Goal: Task Accomplishment & Management: Complete application form

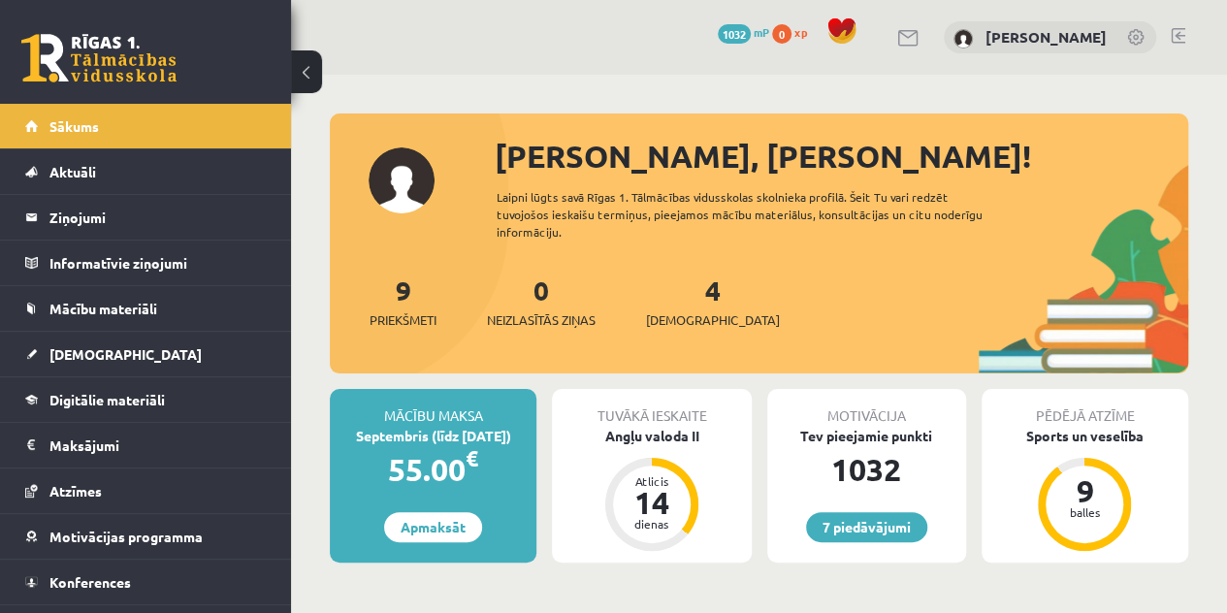
click at [673, 309] on div "4 Ieskaites" at bounding box center [713, 300] width 134 height 60
click at [687, 317] on span "[DEMOGRAPHIC_DATA]" at bounding box center [713, 319] width 134 height 19
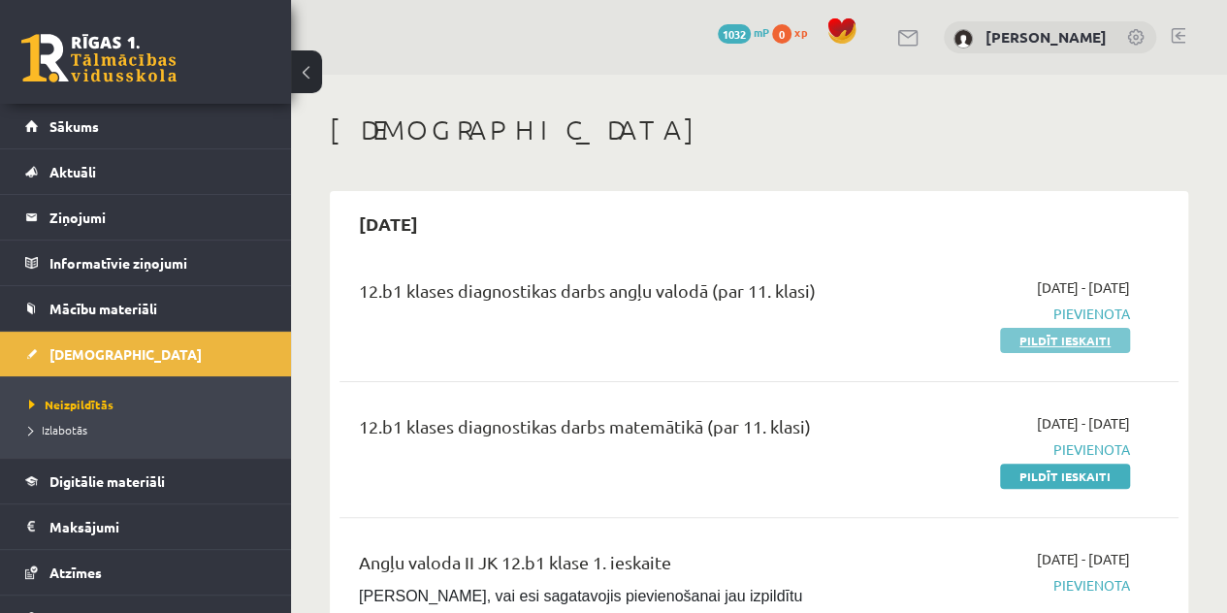
click at [1027, 338] on link "Pildīt ieskaiti" at bounding box center [1065, 340] width 130 height 25
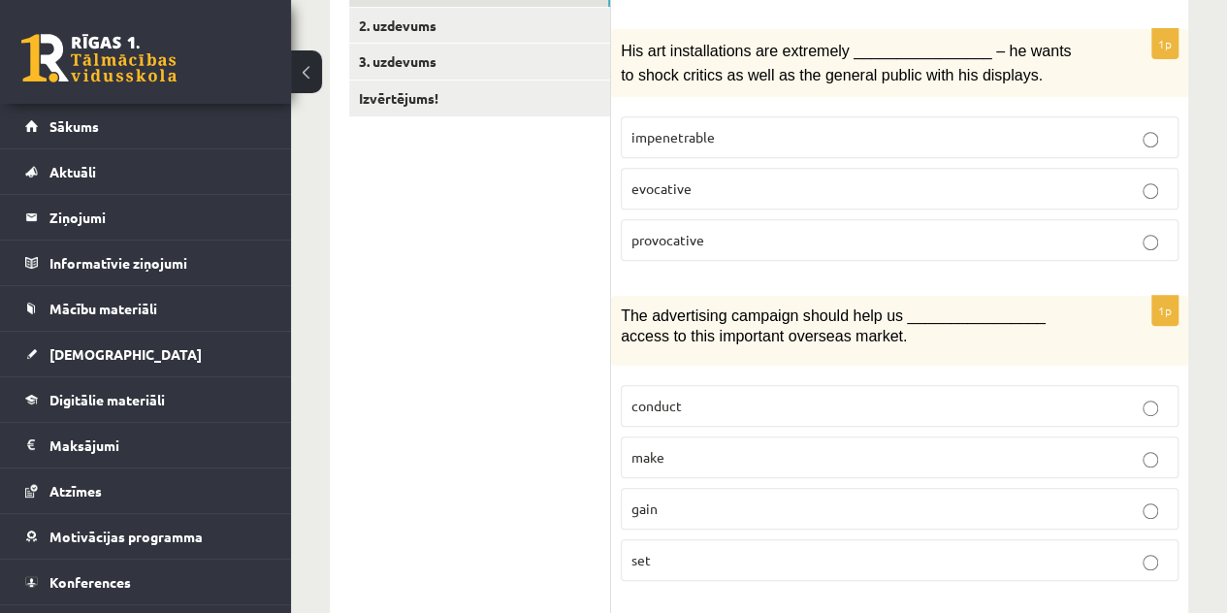
scroll to position [365, 0]
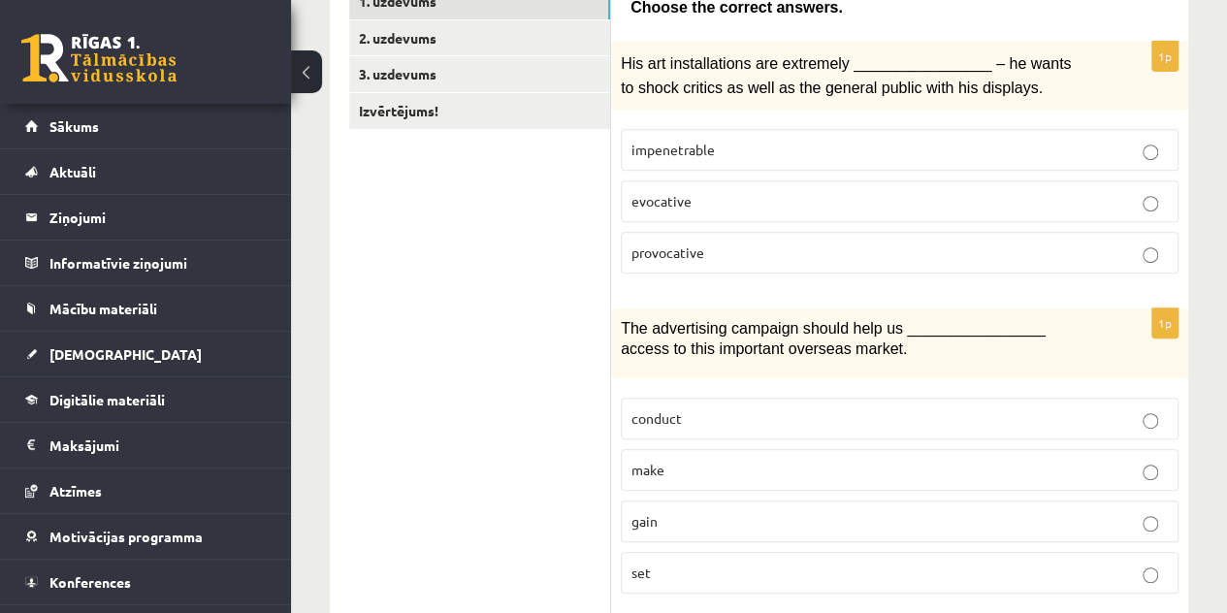
click at [1141, 247] on p "provocative" at bounding box center [899, 252] width 536 height 20
click at [1139, 514] on p "gain" at bounding box center [899, 521] width 536 height 20
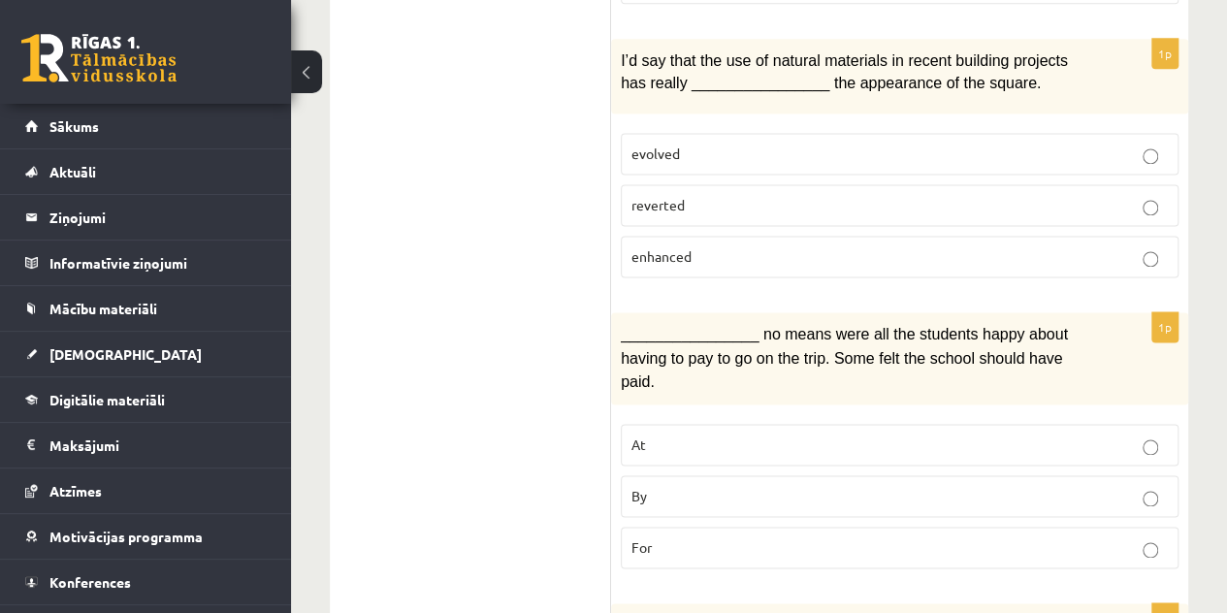
scroll to position [1245, 0]
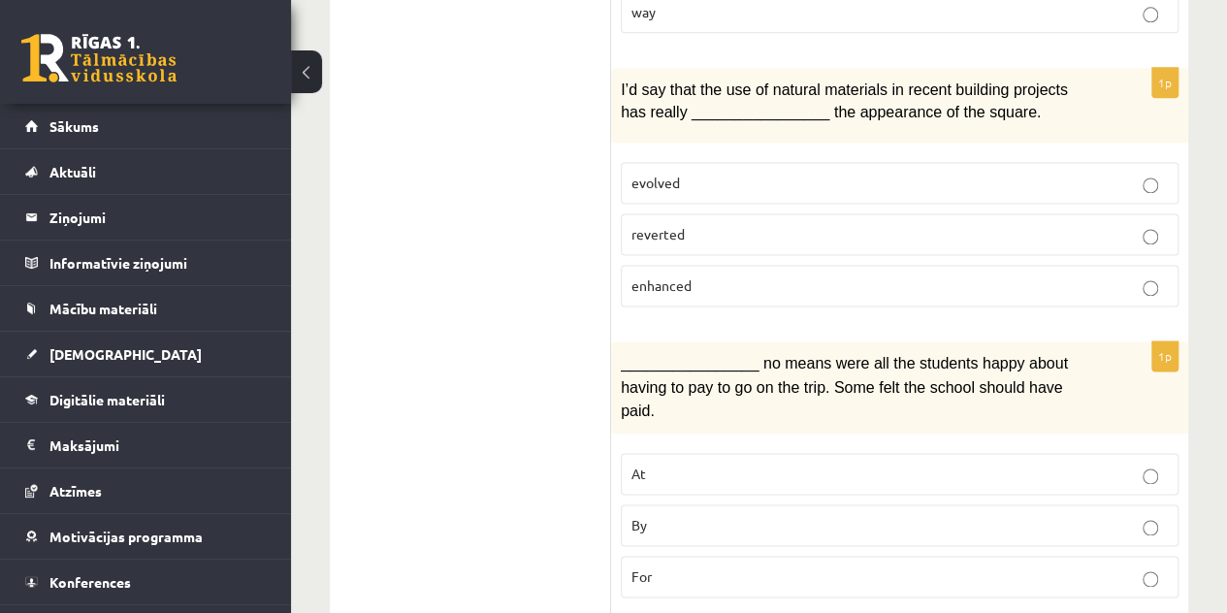
click at [1098, 515] on p "By" at bounding box center [899, 525] width 536 height 20
click at [1154, 275] on p "enhanced" at bounding box center [899, 285] width 536 height 20
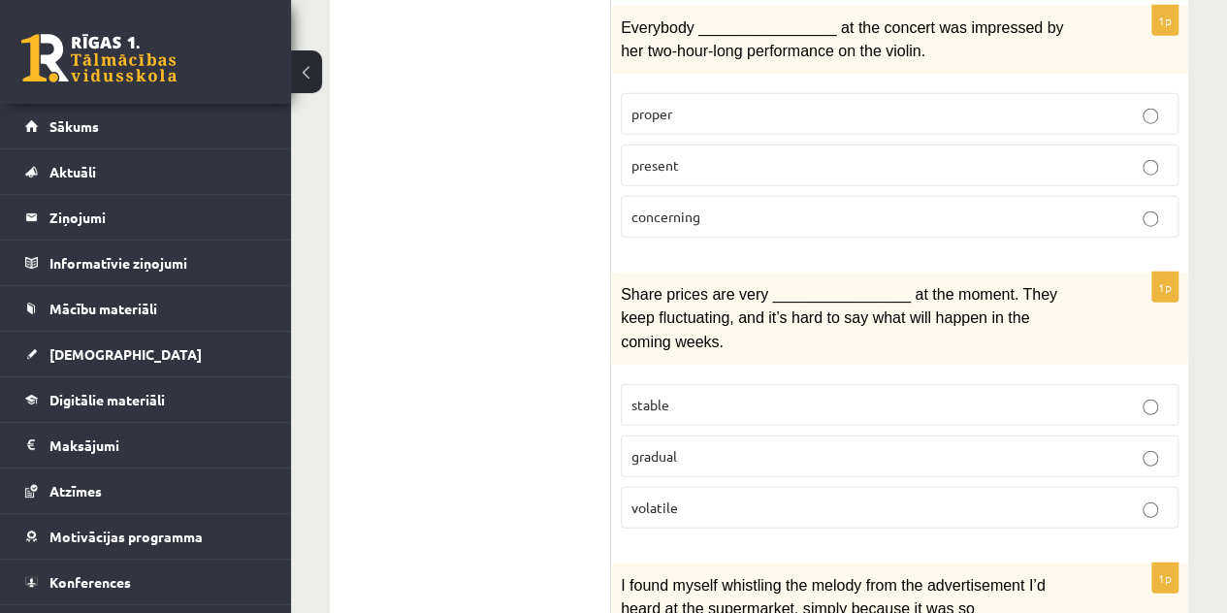
scroll to position [3097, 0]
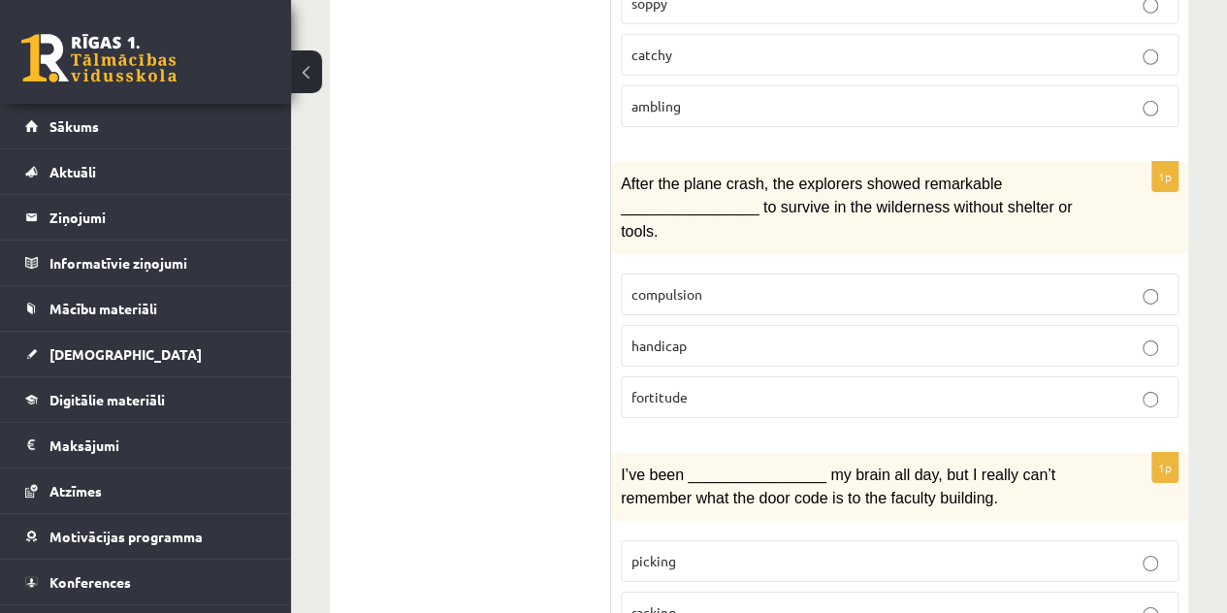
click at [1140, 274] on label "compulsion" at bounding box center [900, 295] width 558 height 42
click at [1115, 387] on p "fortitude" at bounding box center [899, 397] width 536 height 20
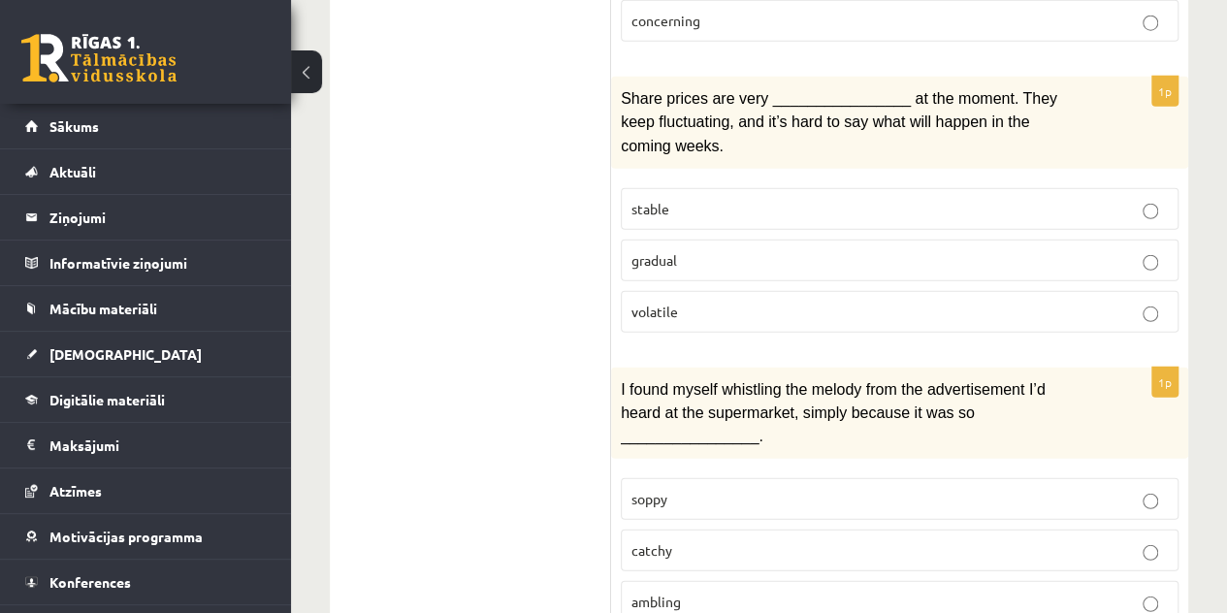
scroll to position [2605, 0]
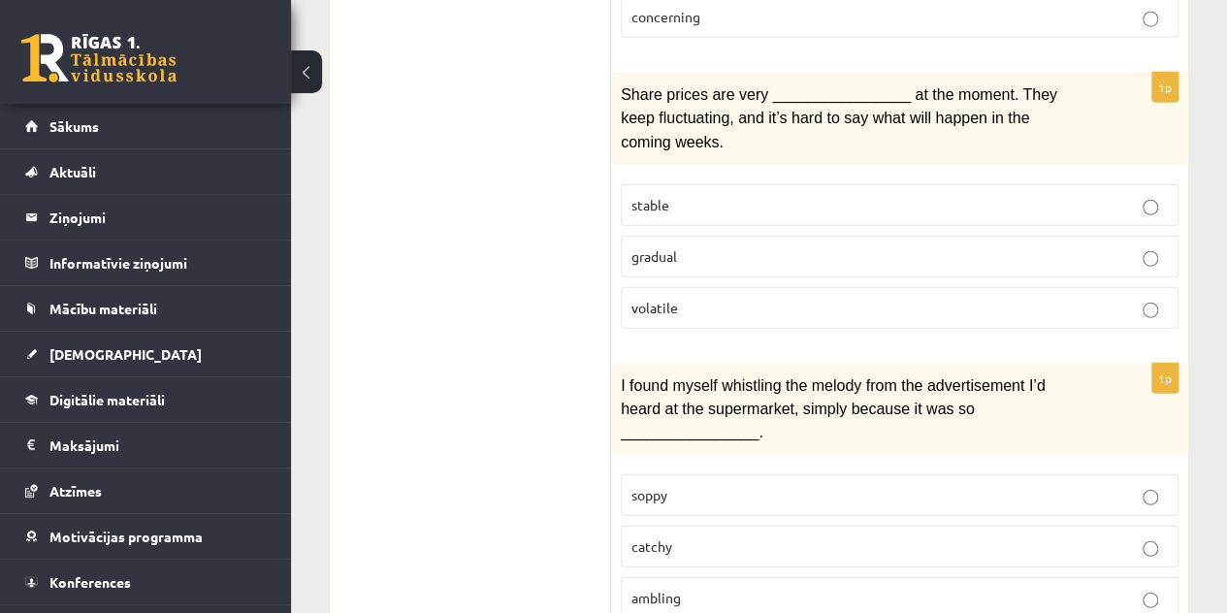
click at [1154, 298] on p "volatile" at bounding box center [899, 308] width 536 height 20
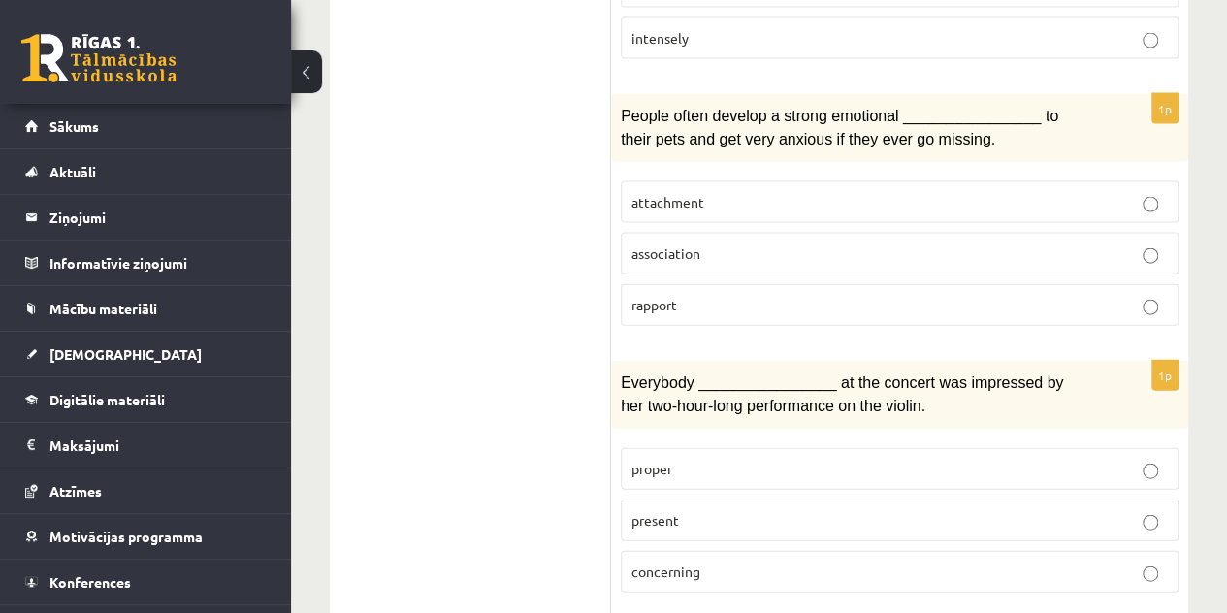
scroll to position [2083, 0]
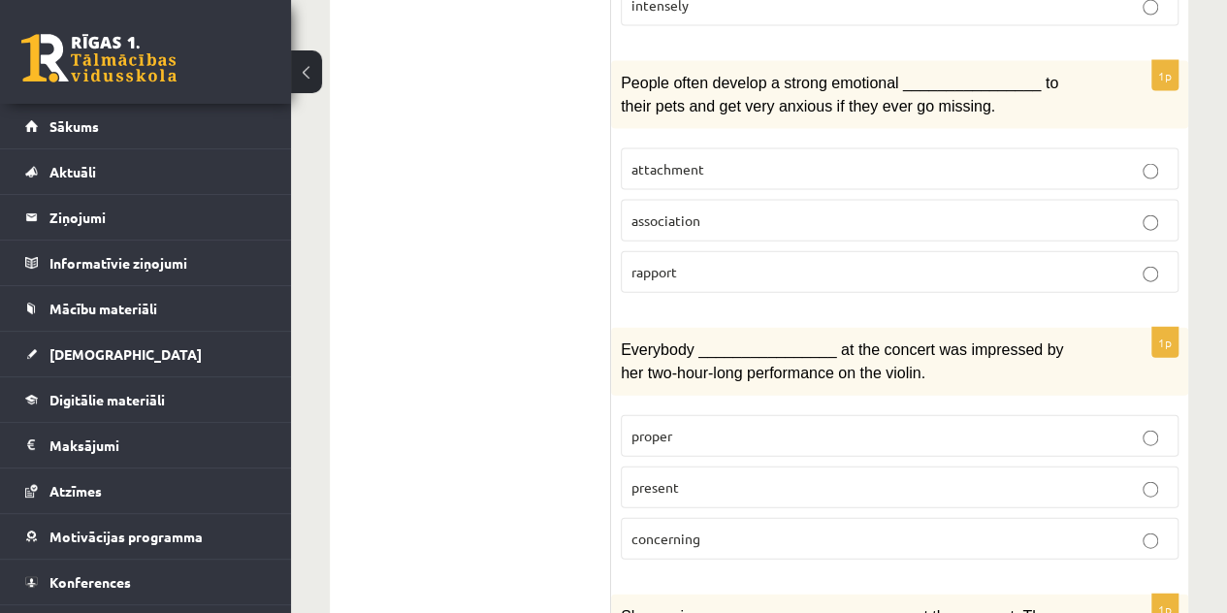
click at [1130, 159] on p "attachment" at bounding box center [899, 169] width 536 height 20
click at [1111, 477] on p "present" at bounding box center [899, 487] width 536 height 20
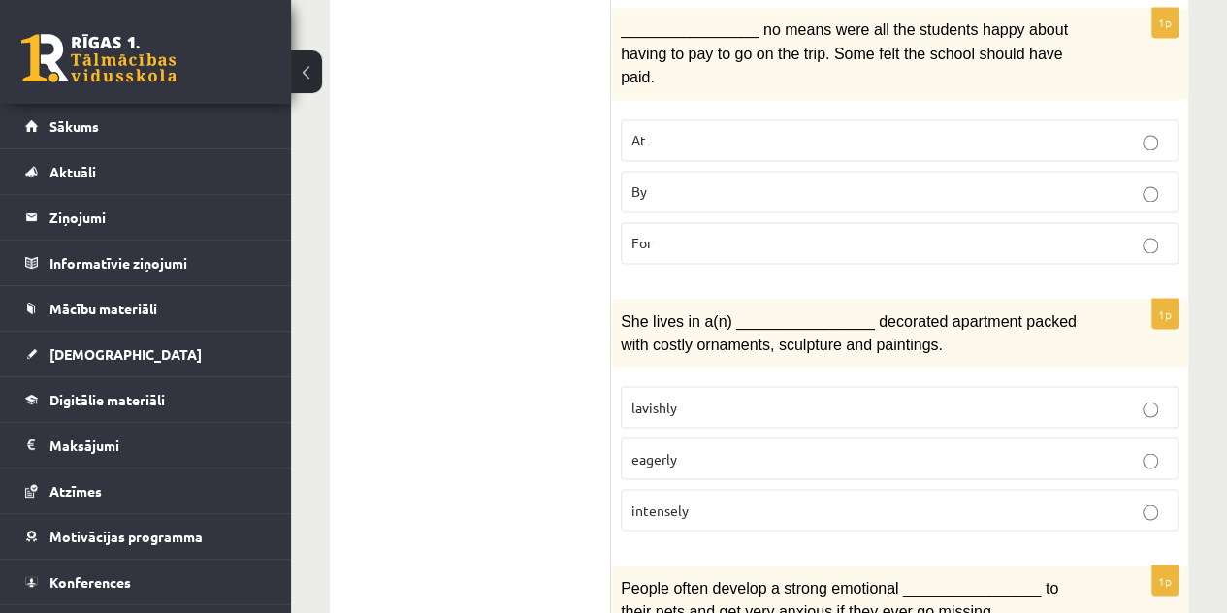
scroll to position [1546, 0]
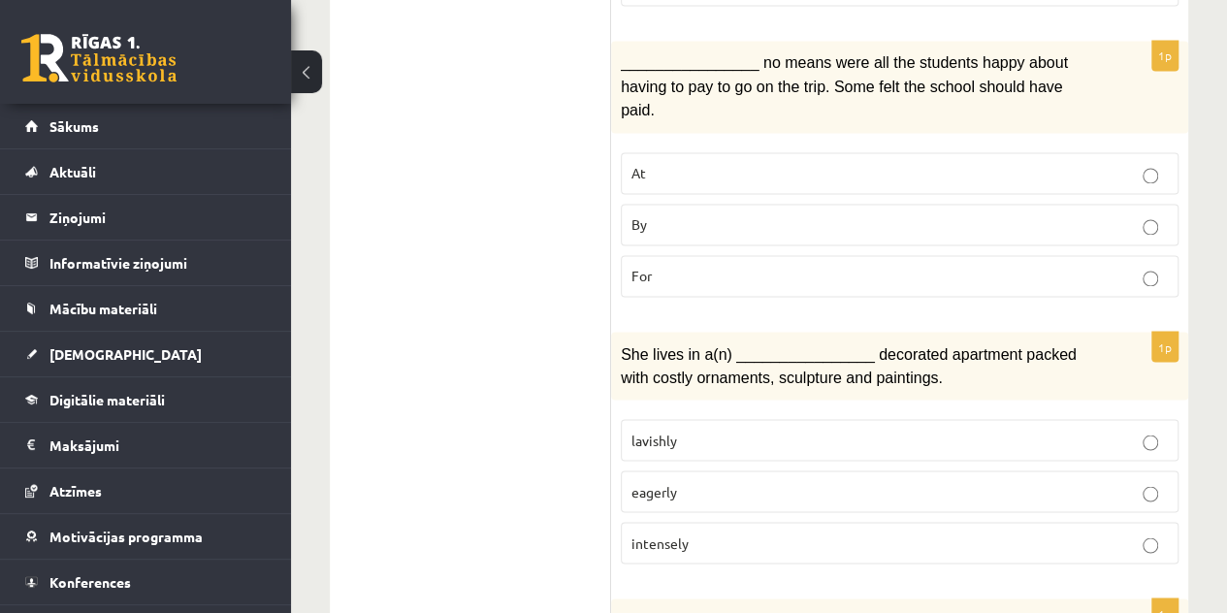
click at [1121, 430] on p "lavishly" at bounding box center [899, 440] width 536 height 20
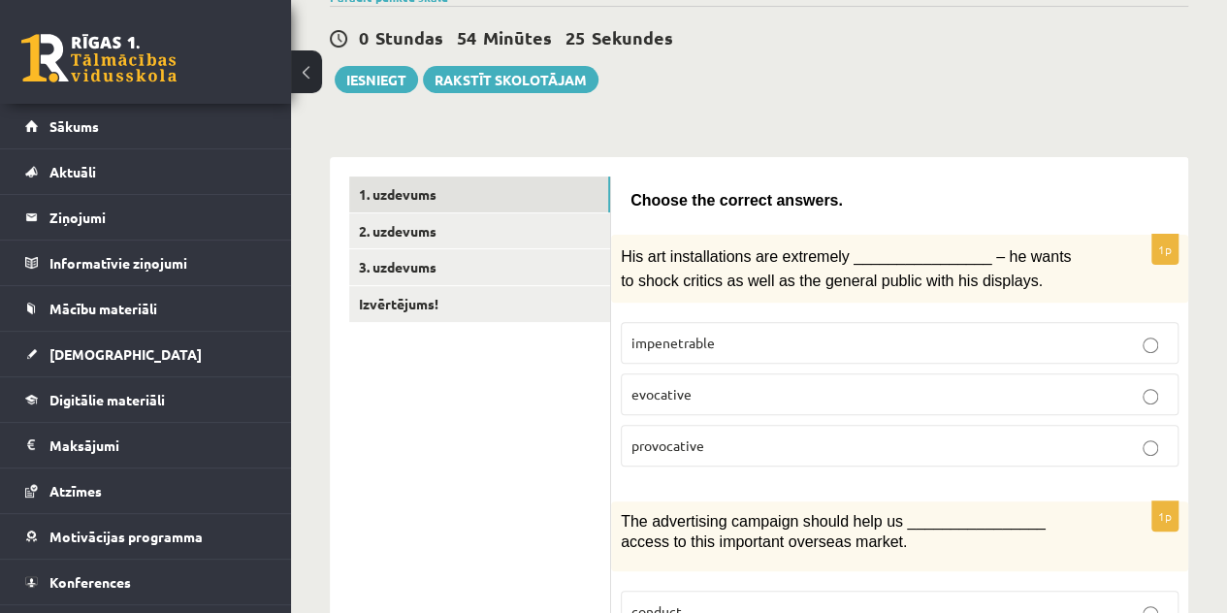
scroll to position [43, 0]
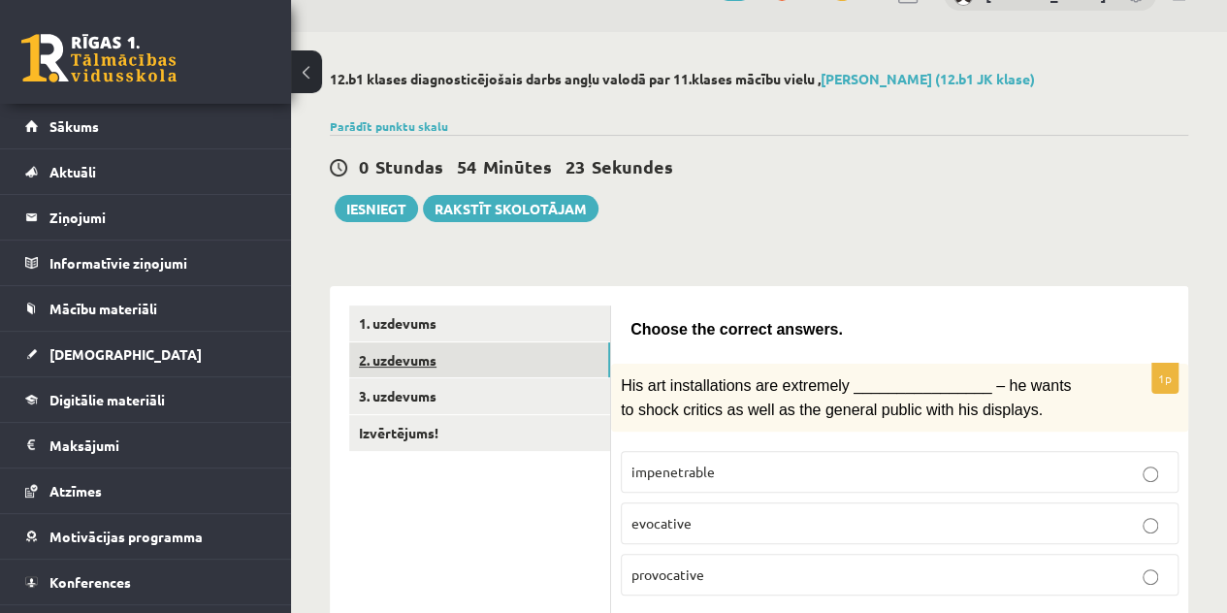
click at [441, 371] on link "2. uzdevums" at bounding box center [479, 360] width 261 height 36
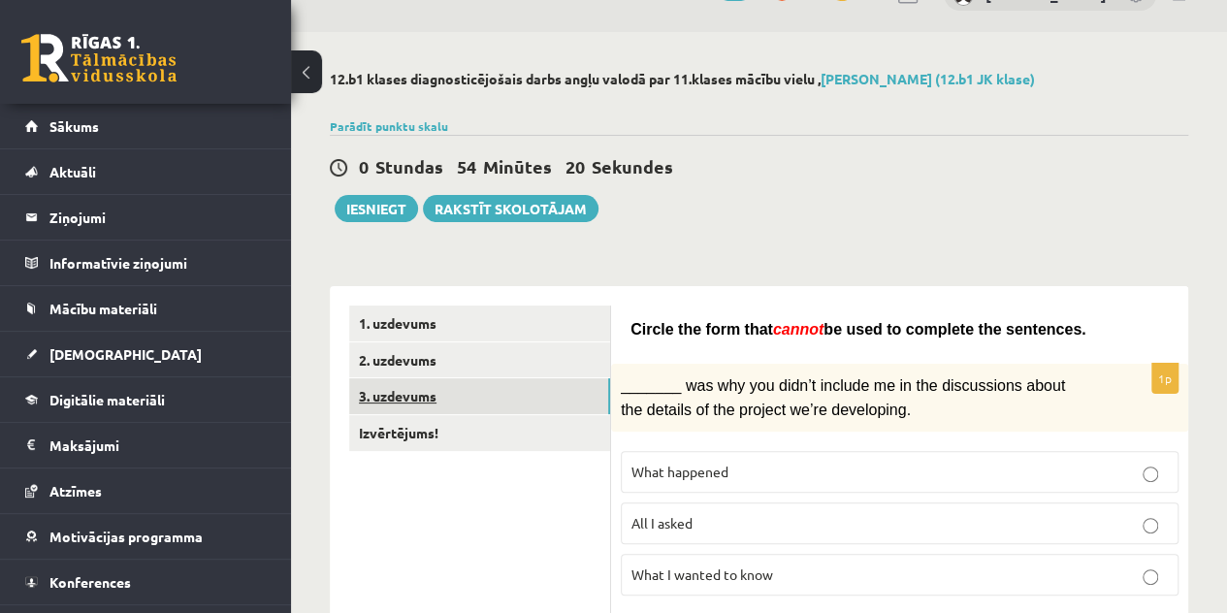
click at [393, 381] on link "3. uzdevums" at bounding box center [479, 396] width 261 height 36
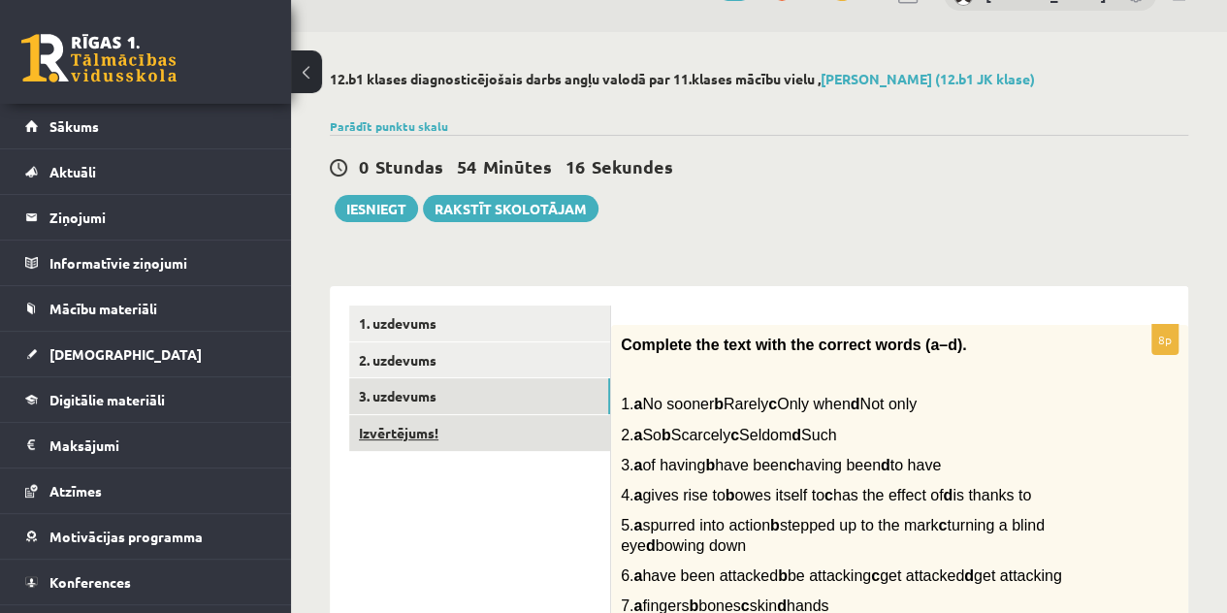
click at [402, 443] on link "Izvērtējums!" at bounding box center [479, 433] width 261 height 36
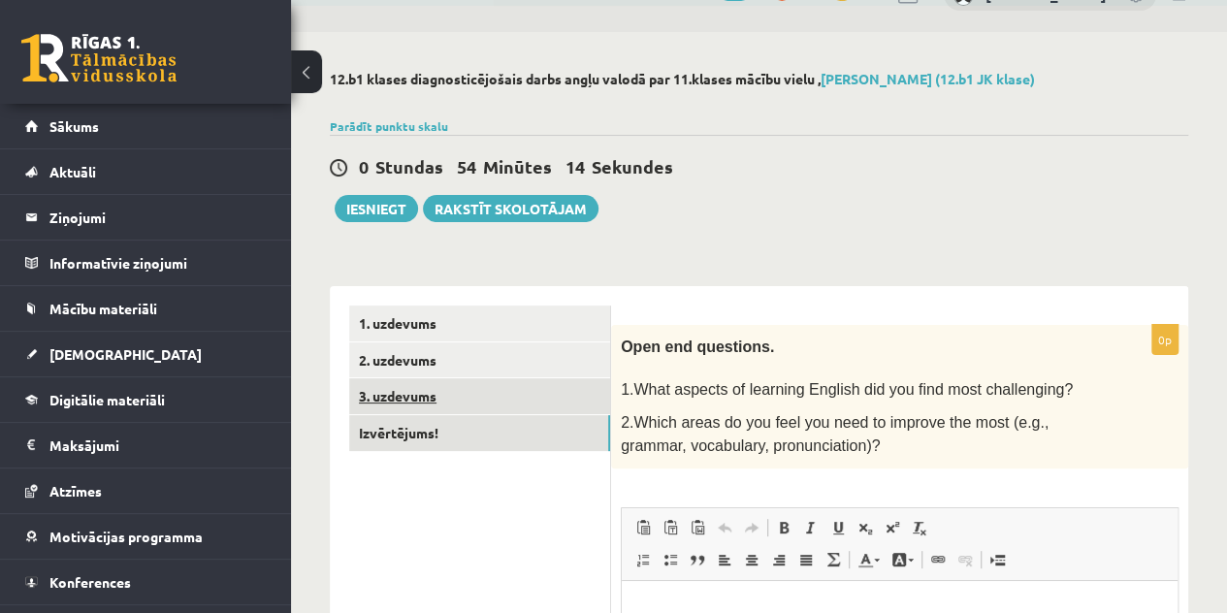
scroll to position [0, 0]
click at [417, 403] on link "3. uzdevums" at bounding box center [479, 396] width 261 height 36
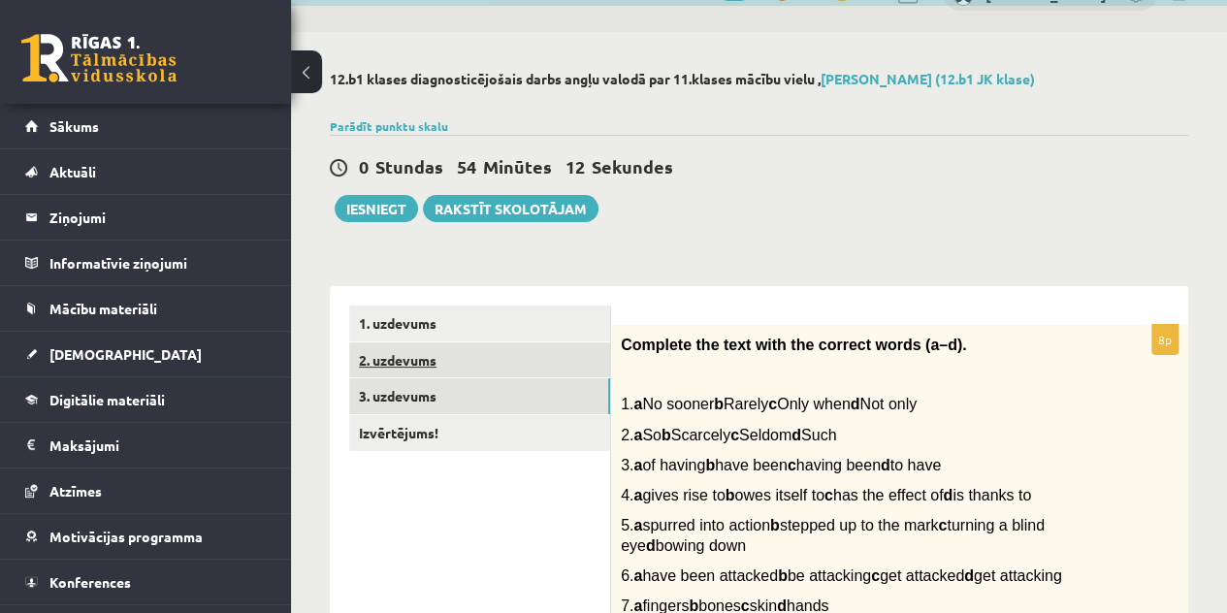
click at [435, 367] on link "2. uzdevums" at bounding box center [479, 360] width 261 height 36
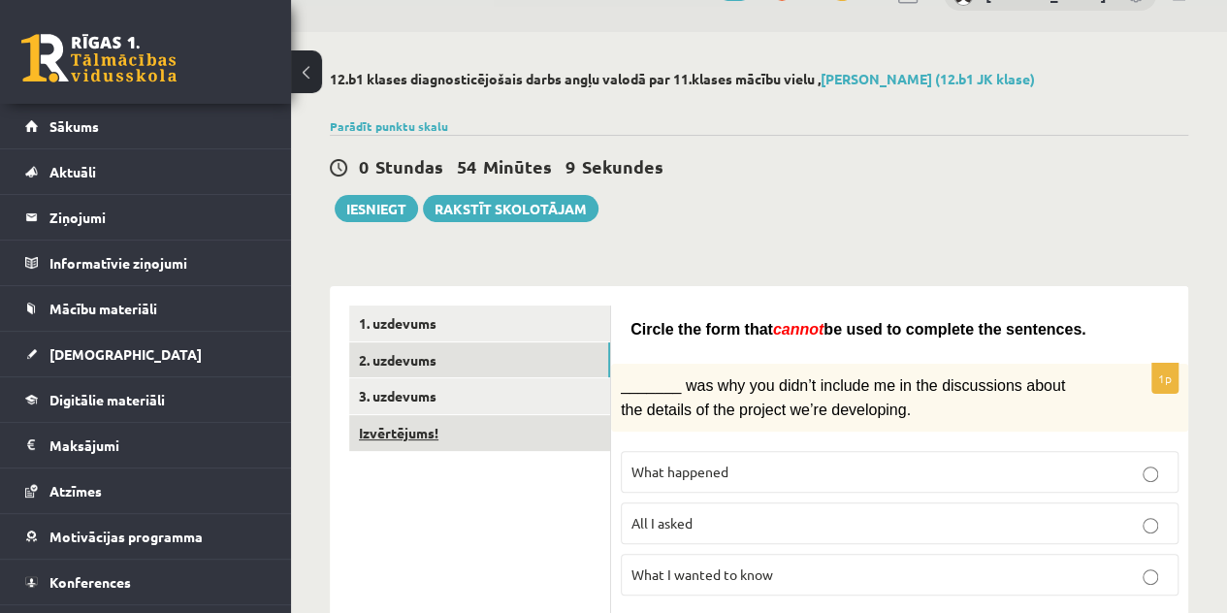
click at [501, 445] on link "Izvērtējums!" at bounding box center [479, 433] width 261 height 36
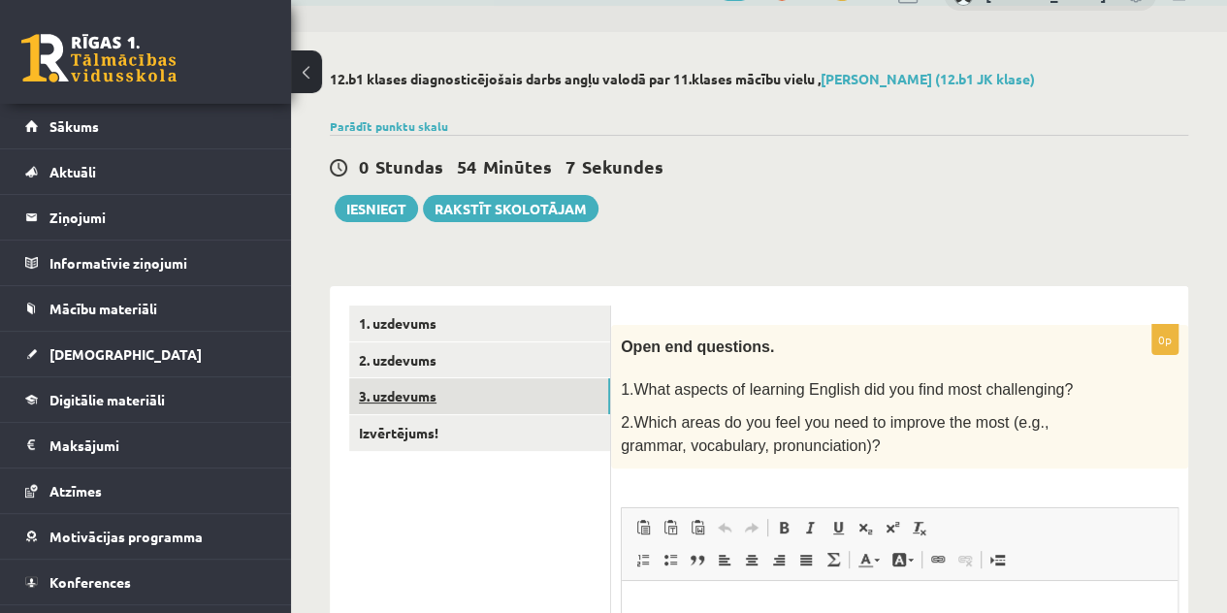
click at [496, 402] on link "3. uzdevums" at bounding box center [479, 396] width 261 height 36
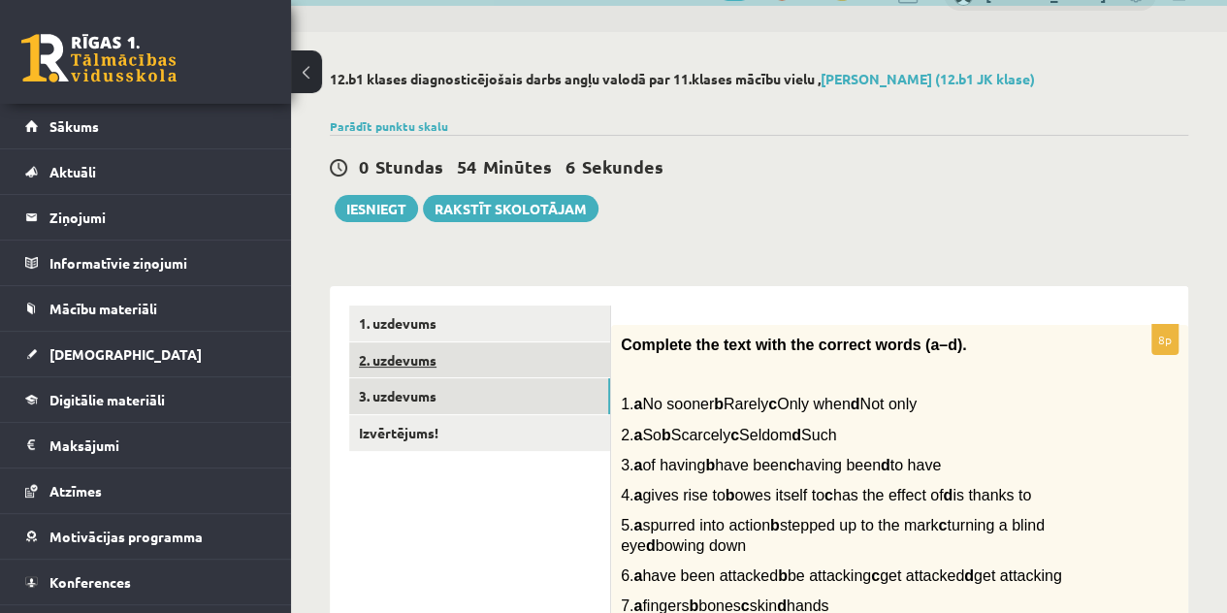
click at [495, 350] on link "2. uzdevums" at bounding box center [479, 360] width 261 height 36
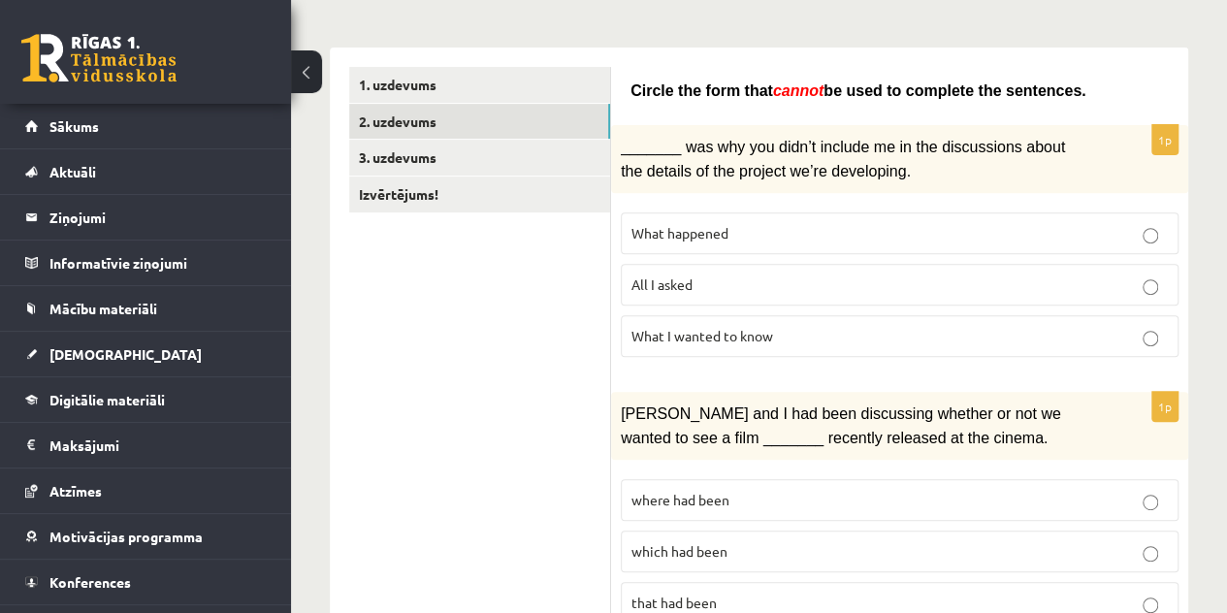
scroll to position [296, 0]
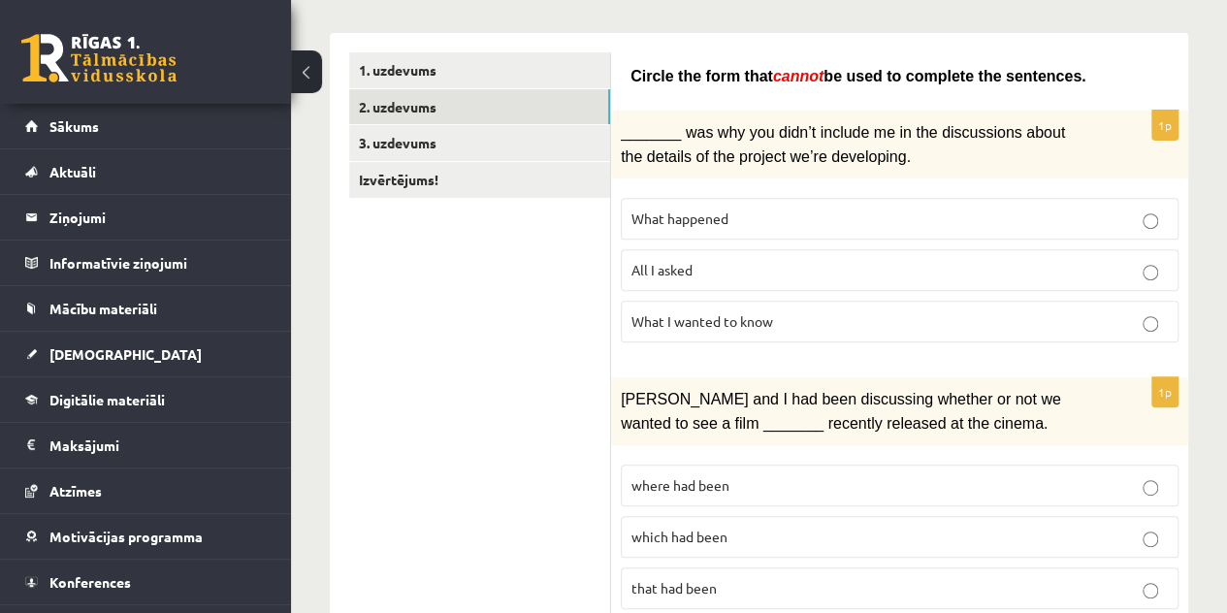
click at [1037, 219] on p "What happened" at bounding box center [899, 219] width 536 height 20
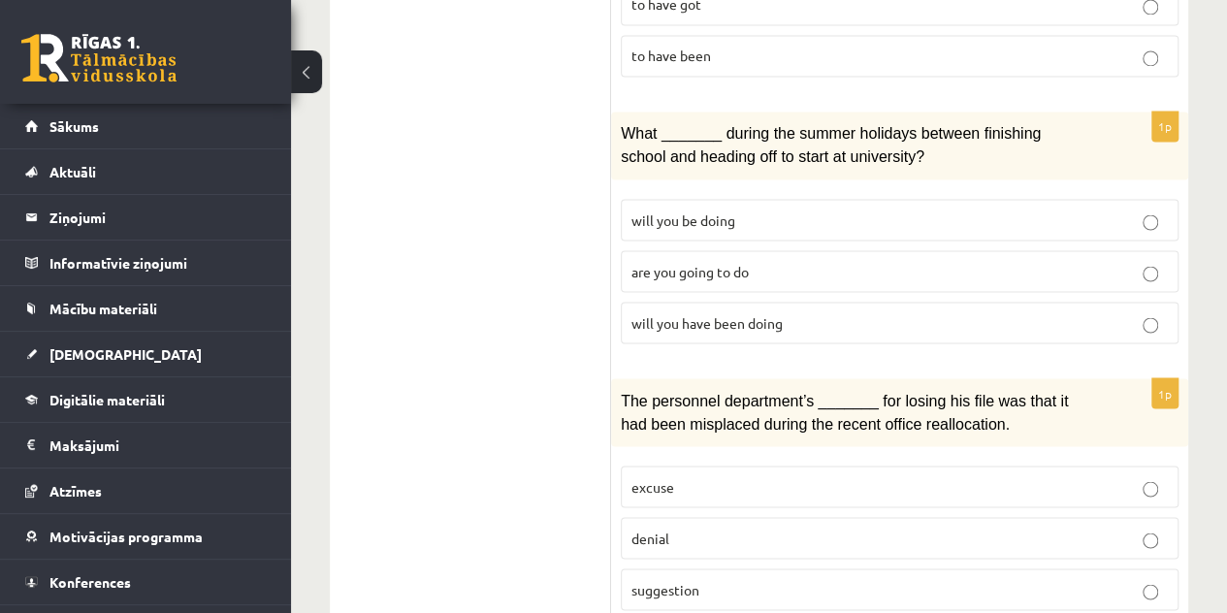
scroll to position [1620, 0]
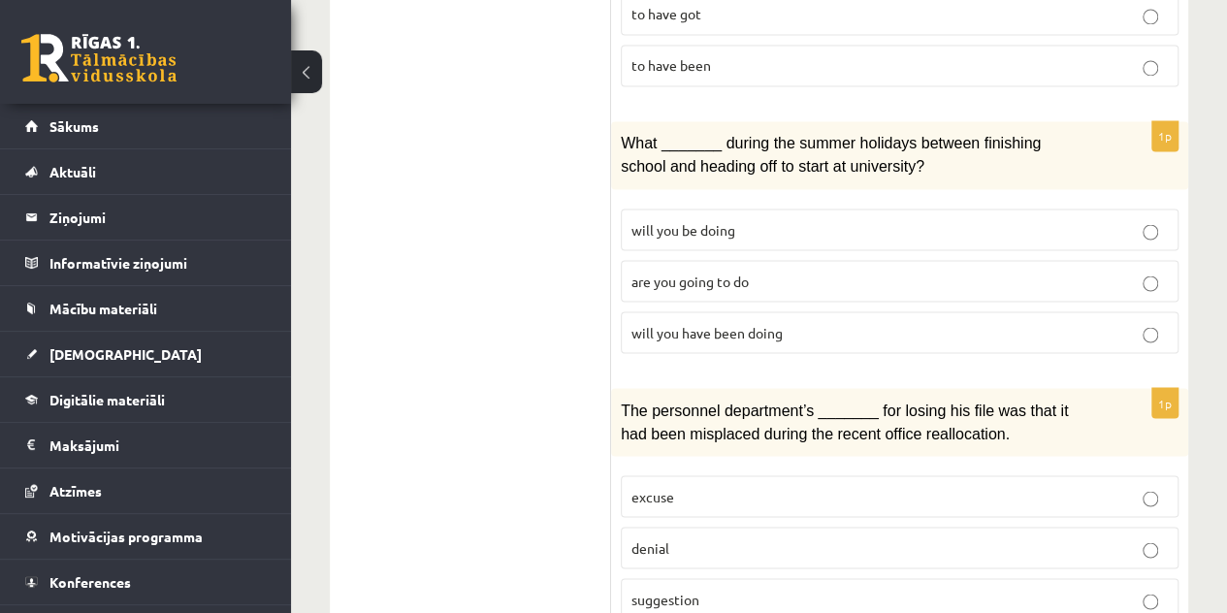
click at [1158, 322] on p "will you have been doing" at bounding box center [899, 332] width 536 height 20
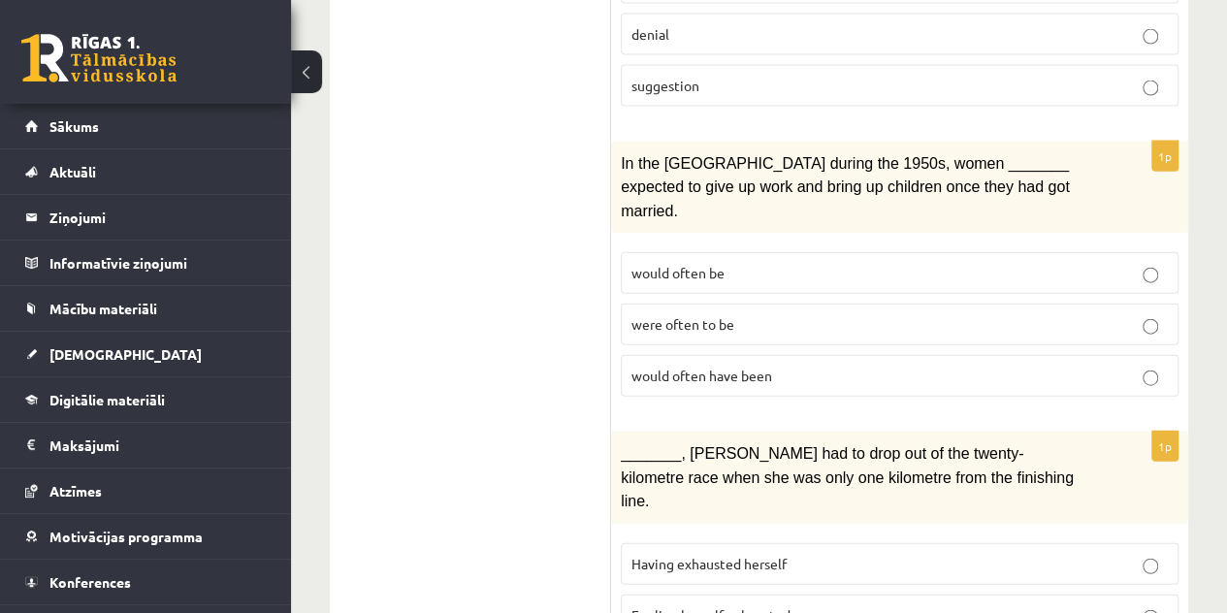
scroll to position [2455, 0]
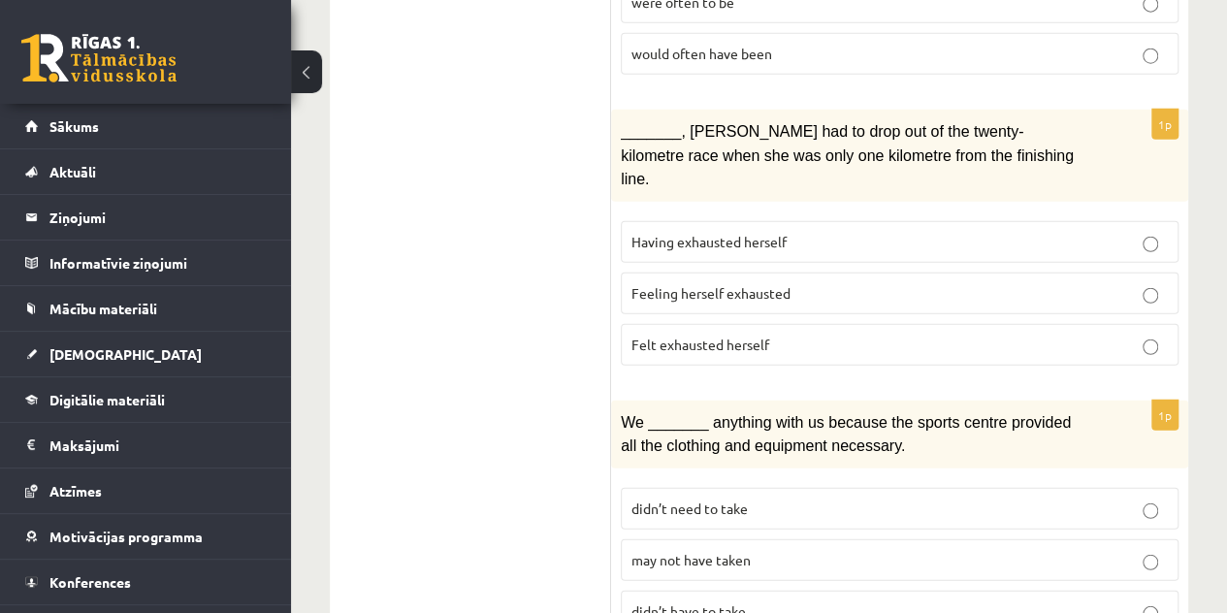
click at [994, 493] on fieldset "didn’t need to take may not have taken didn’t have to take" at bounding box center [900, 558] width 558 height 160
click at [1040, 550] on p "may not have taken" at bounding box center [899, 560] width 536 height 20
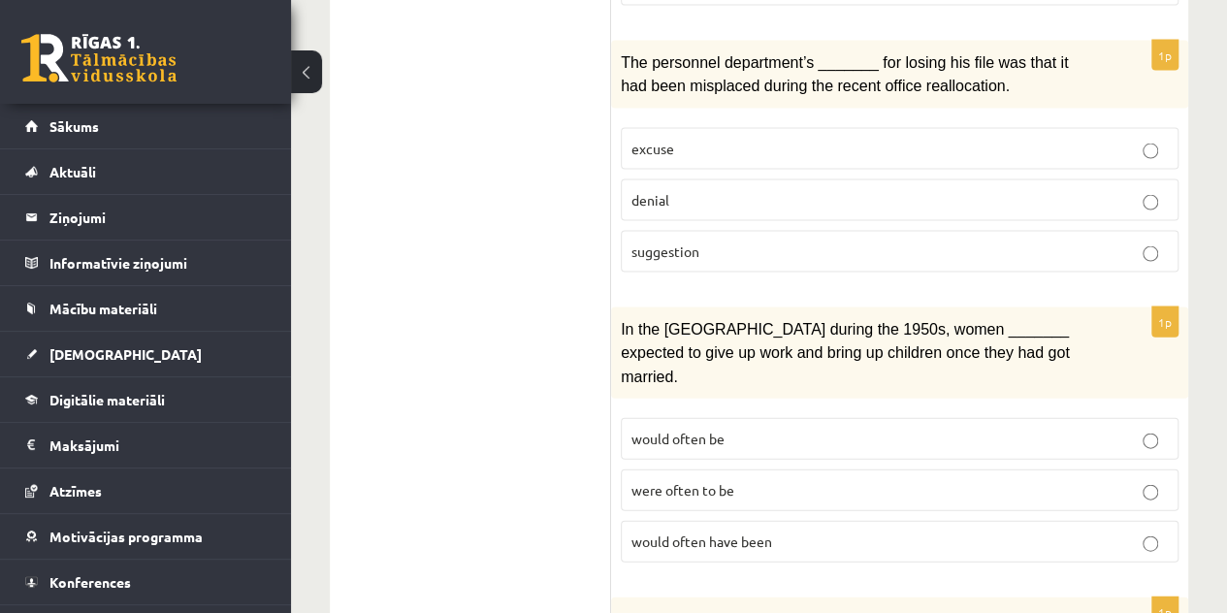
scroll to position [1964, 0]
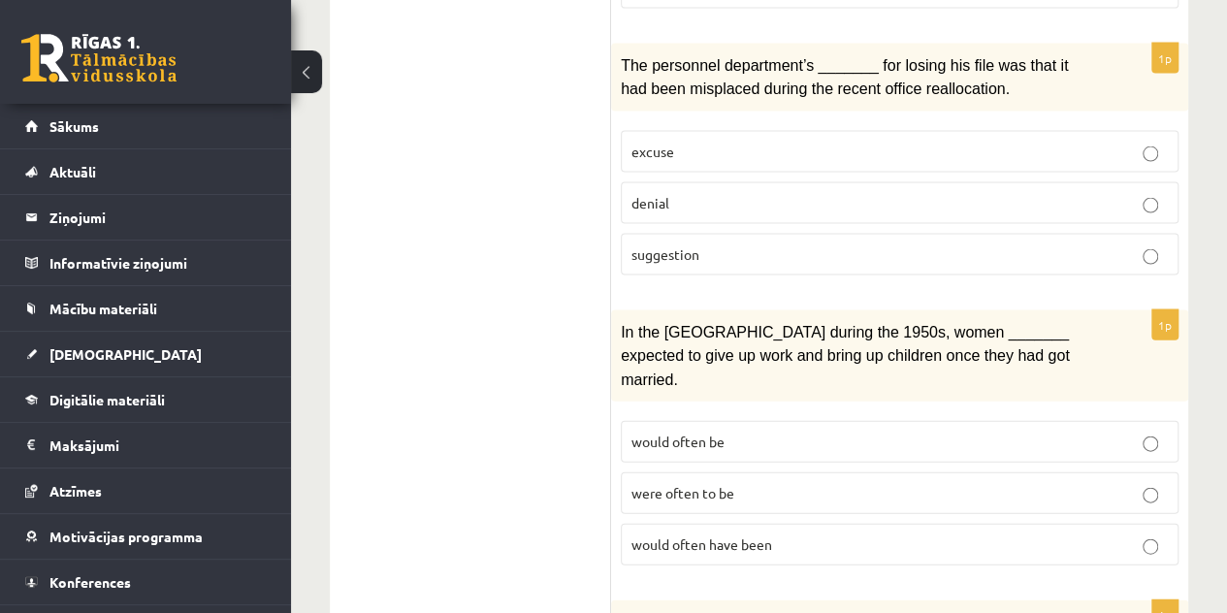
click at [1090, 483] on p "were often to be" at bounding box center [899, 493] width 536 height 20
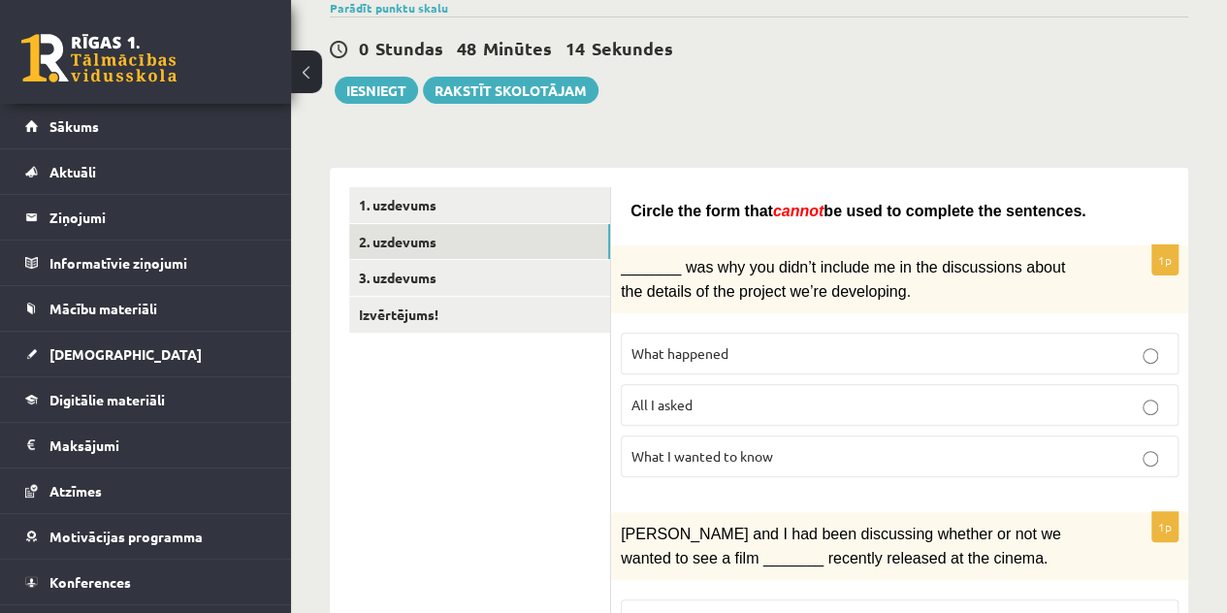
scroll to position [130, 0]
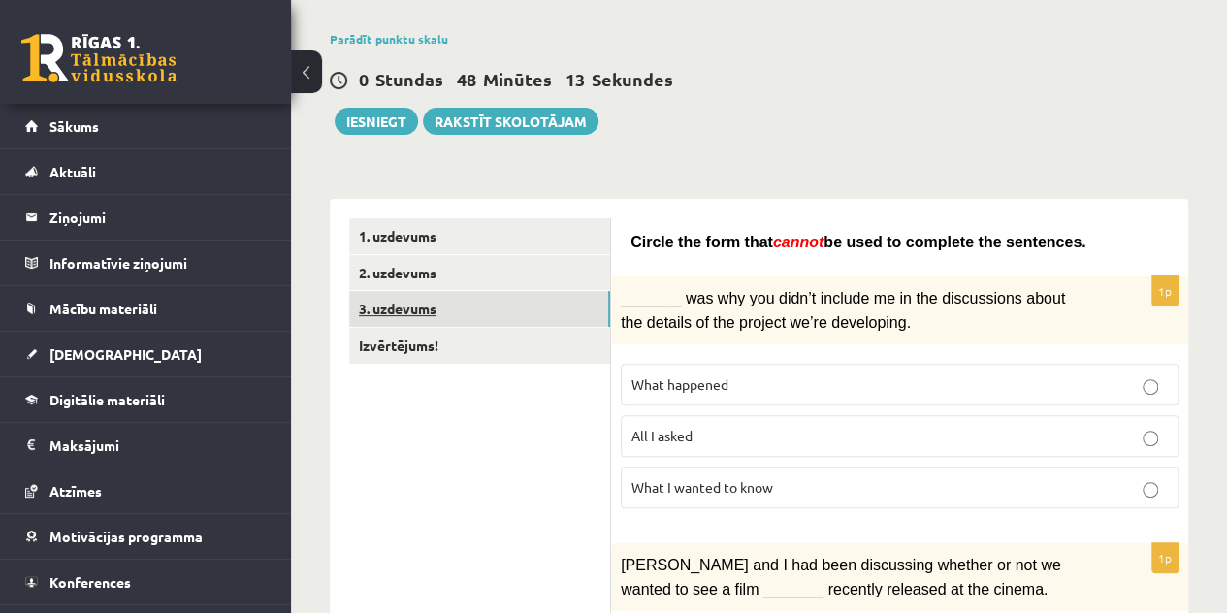
click at [415, 306] on link "3. uzdevums" at bounding box center [479, 309] width 261 height 36
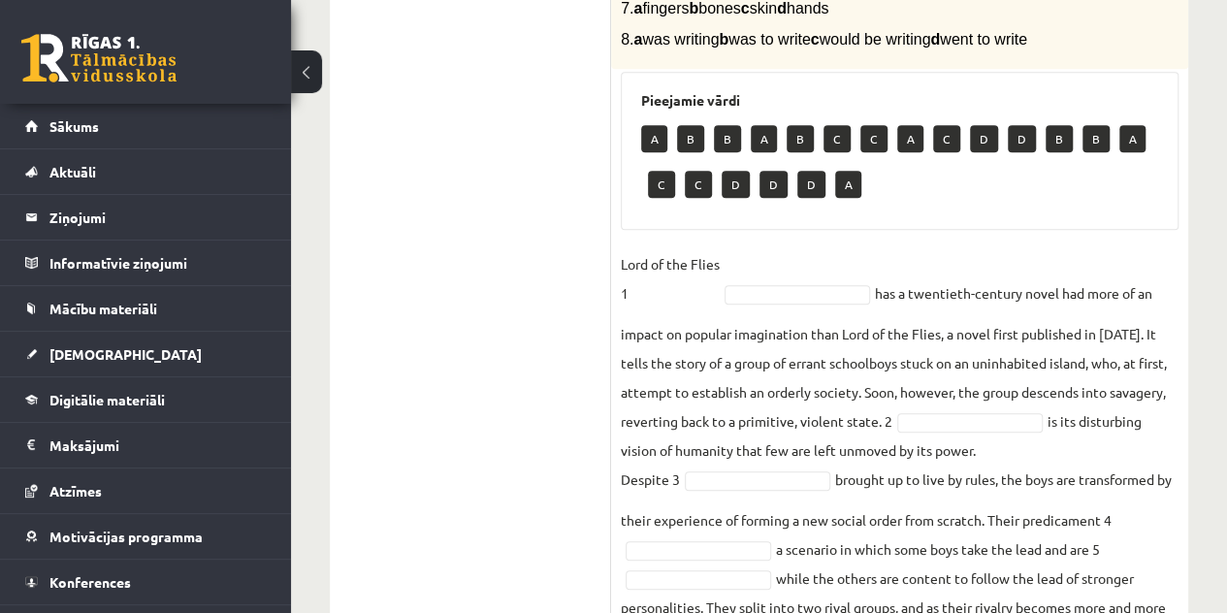
scroll to position [647, 0]
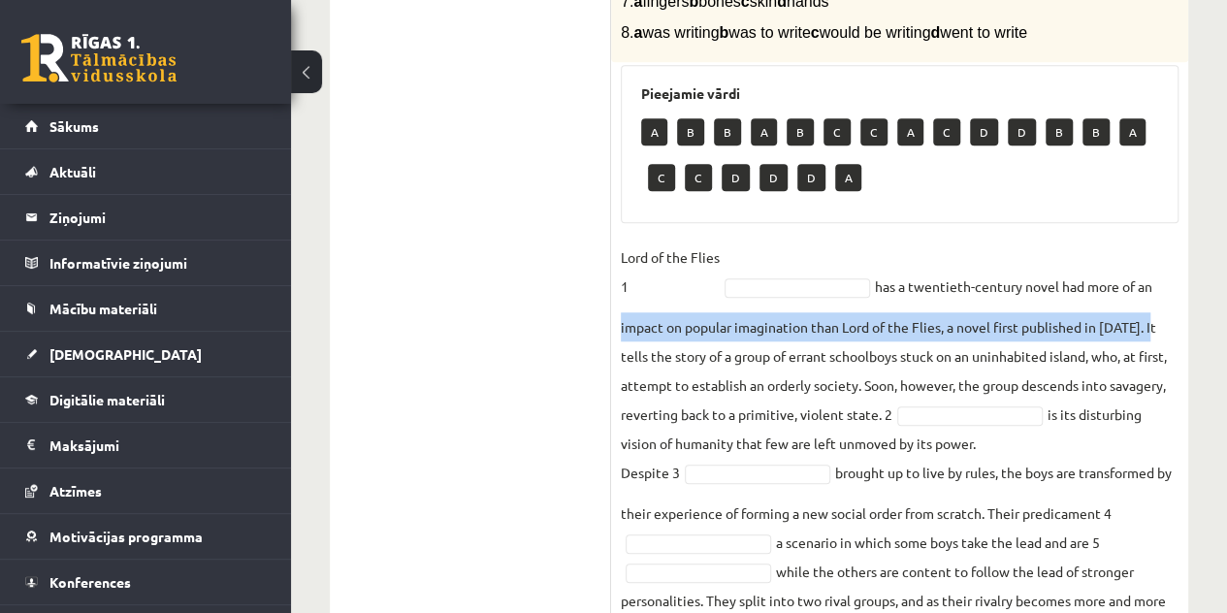
drag, startPoint x: 1212, startPoint y: 345, endPoint x: 1232, endPoint y: 359, distance: 23.7
click at [1175, 307] on fieldset "Lord of the Flies 1 has a twentieth-century novel had more of an impact on popu…" at bounding box center [900, 536] width 558 height 588
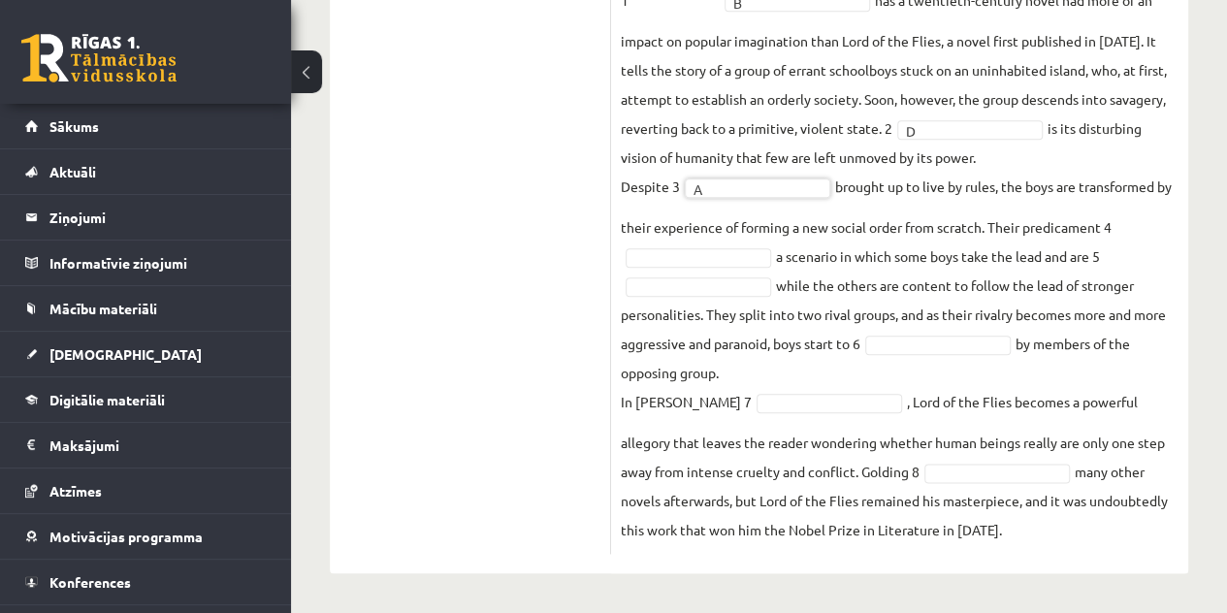
scroll to position [971, 0]
click at [710, 246] on fieldset "Lord of the Flies 1 B * has a twentieth-century novel had more of an impact on …" at bounding box center [900, 250] width 558 height 588
click at [710, 245] on fieldset "Lord of the Flies 1 B * has a twentieth-century novel had more of an impact on …" at bounding box center [900, 250] width 558 height 588
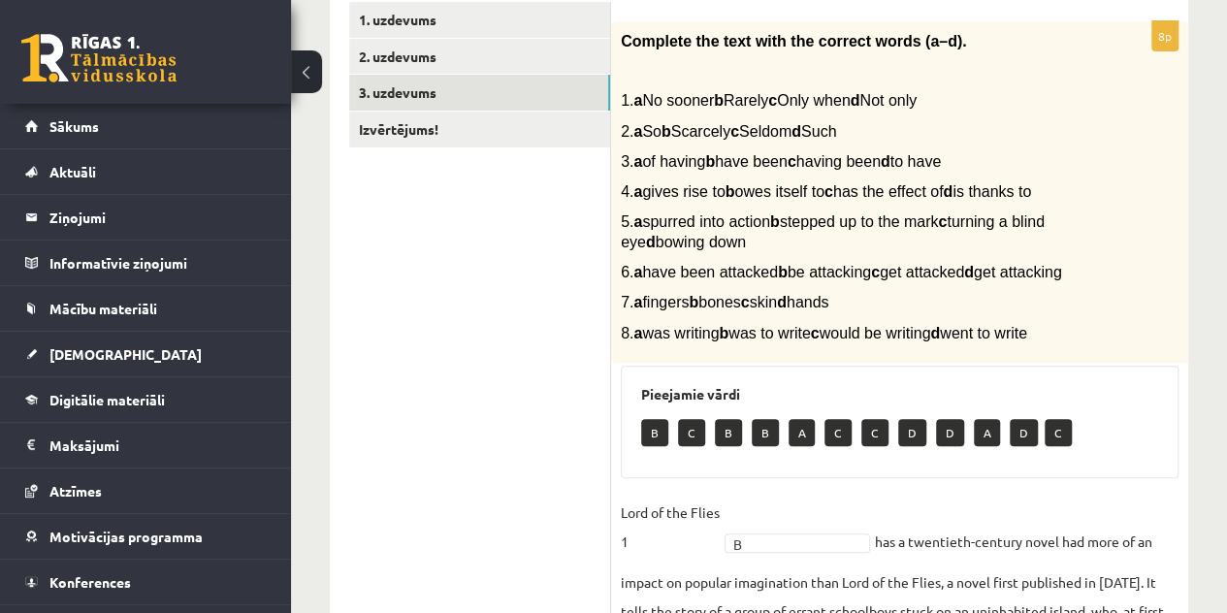
scroll to position [313, 0]
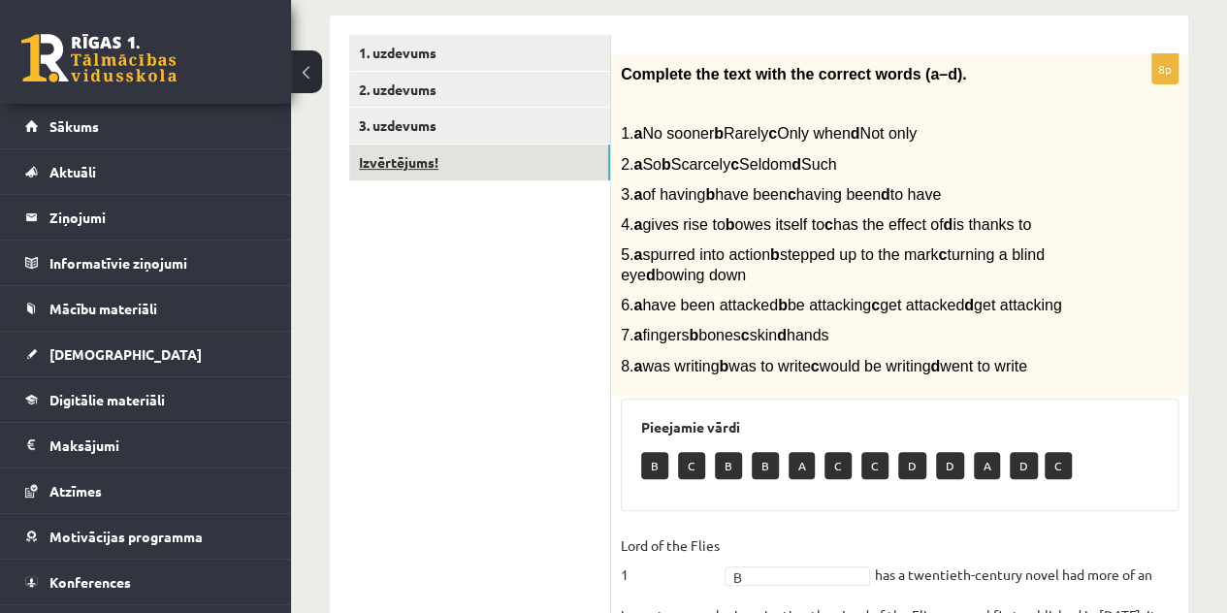
click at [512, 165] on link "Izvērtējums!" at bounding box center [479, 163] width 261 height 36
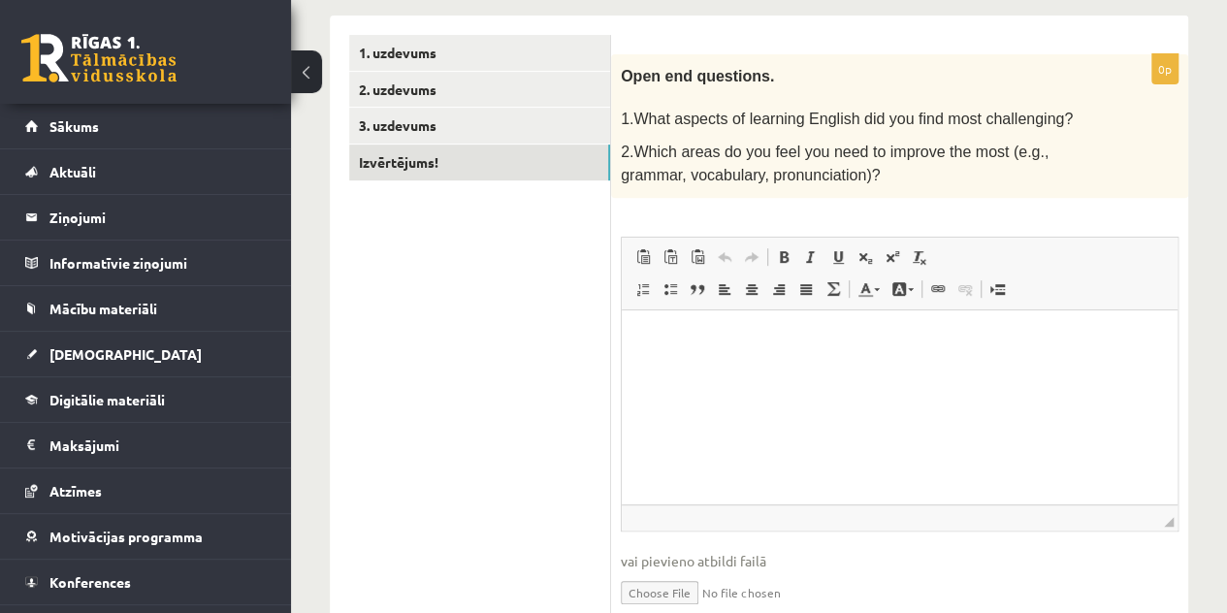
scroll to position [0, 0]
click at [740, 369] on html at bounding box center [900, 338] width 556 height 59
click at [781, 338] on p "**********" at bounding box center [899, 339] width 517 height 20
click at [816, 339] on p "**********" at bounding box center [899, 339] width 517 height 20
click at [775, 342] on p "**********" at bounding box center [899, 339] width 517 height 20
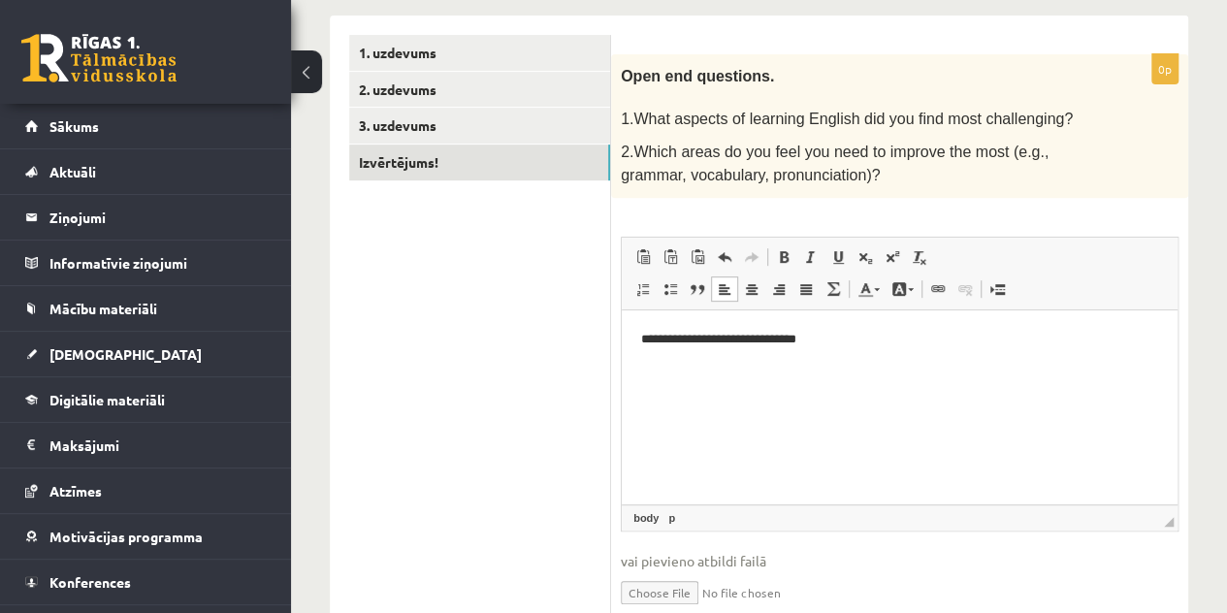
click at [832, 352] on html "**********" at bounding box center [900, 338] width 556 height 59
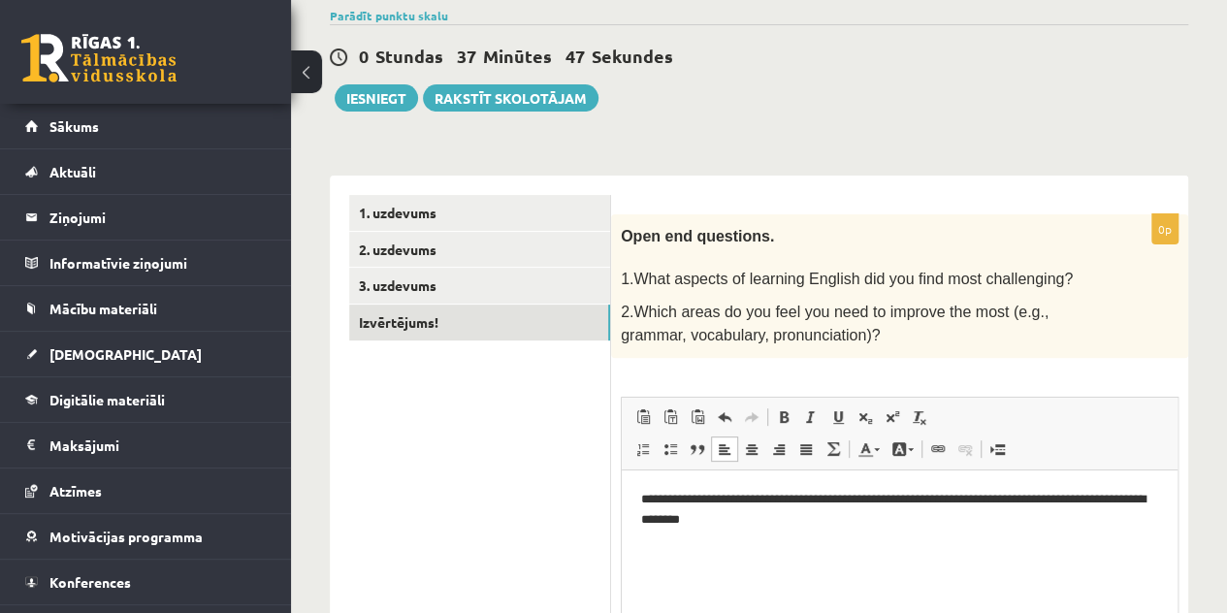
scroll to position [153, 0]
click at [392, 95] on button "Iesniegt" at bounding box center [376, 97] width 83 height 27
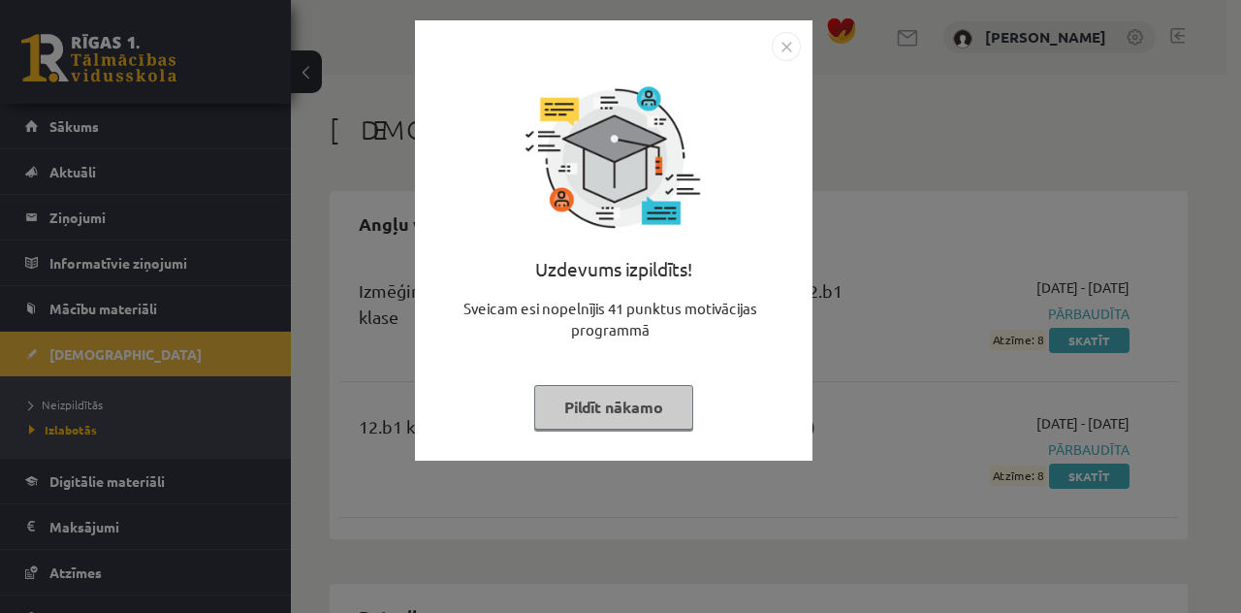
click at [631, 405] on button "Pildīt nākamo" at bounding box center [613, 407] width 159 height 45
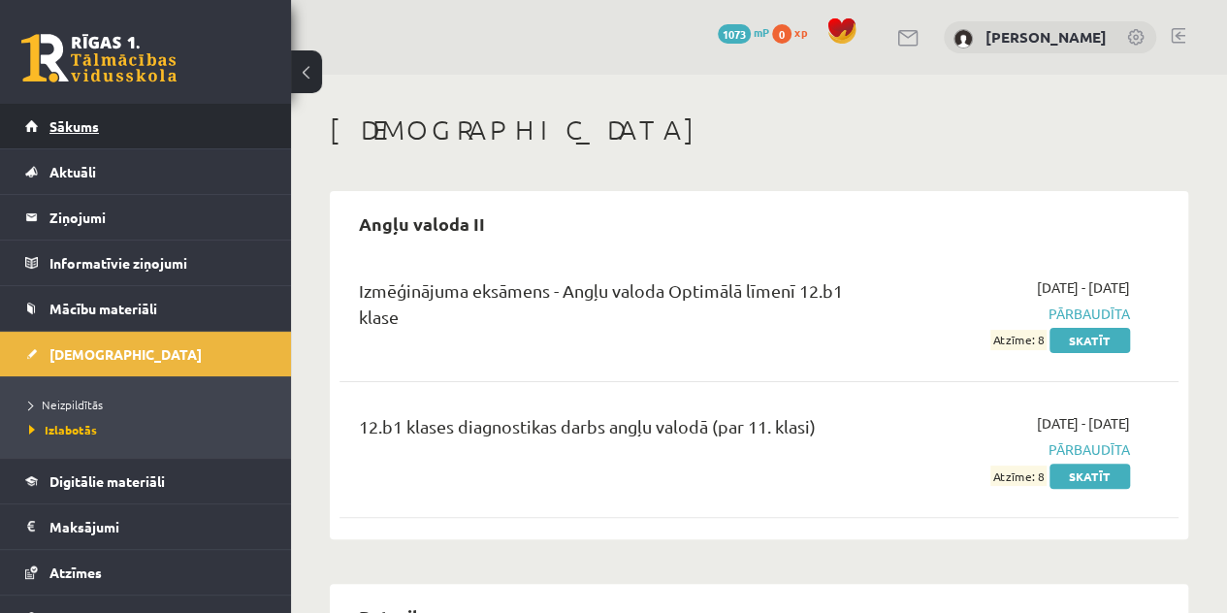
click at [133, 131] on link "Sākums" at bounding box center [145, 126] width 241 height 45
